Goal: Task Accomplishment & Management: Manage account settings

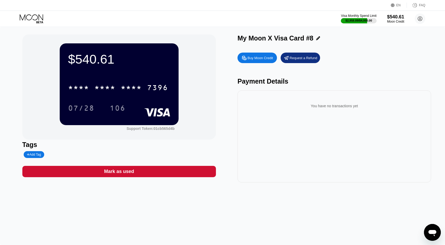
click at [109, 222] on div "$540.61 * * * * * * * * * * * * 7396 07/28 106 Support Token: 01cb565d4b Tags A…" at bounding box center [222, 136] width 445 height 219
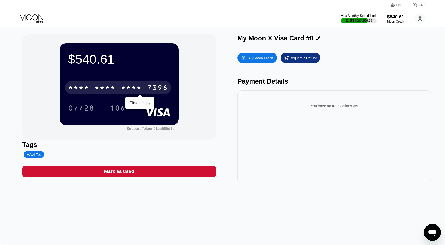
click at [109, 90] on div "* * * *" at bounding box center [104, 88] width 21 height 8
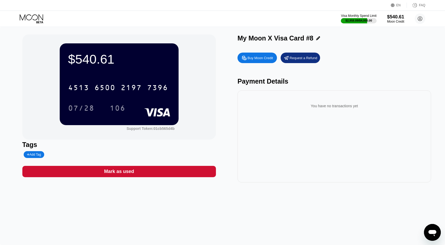
click at [163, 230] on div "$540.61 4513 6500 2197 7396 07/28 106 Support Token: 01cb565d4b Tags Add Tag Ma…" at bounding box center [222, 136] width 445 height 219
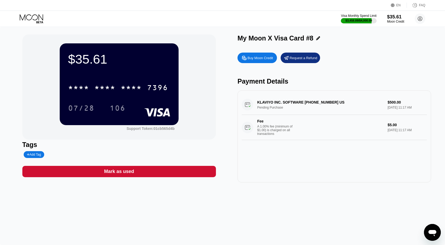
click at [212, 24] on div "Visa Monthly Spend Limit $3,458.89 / $4,000.00 $35.61 Moon Credit [EMAIL_ADDRES…" at bounding box center [222, 19] width 445 height 16
click at [26, 18] on icon at bounding box center [32, 18] width 24 height 9
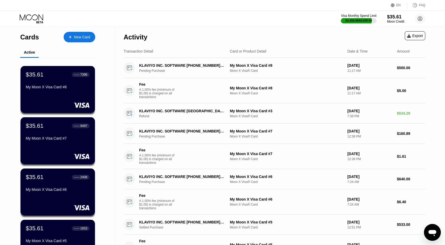
click at [191, 23] on div "Visa Monthly Spend Limit $3,458.89 / $4,000.00 $35.61 Moon Credit [EMAIL_ADDRES…" at bounding box center [222, 19] width 445 height 16
click at [188, 25] on div "Visa Monthly Spend Limit $3,458.89 / $4,000.00 $35.61 Moon Credit [EMAIL_ADDRES…" at bounding box center [222, 19] width 445 height 16
